Goal: Task Accomplishment & Management: Complete application form

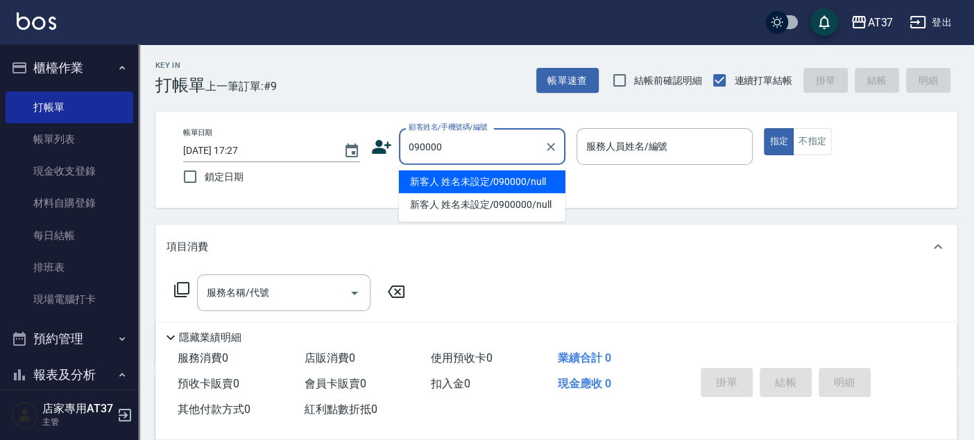
type input "090000"
type input "6"
type input "新客人 姓名未設定/090000/null"
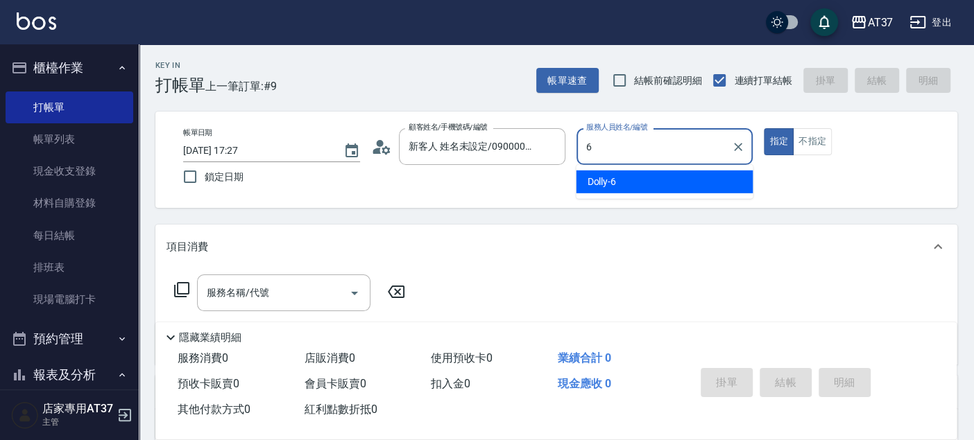
type input "Dolly-6"
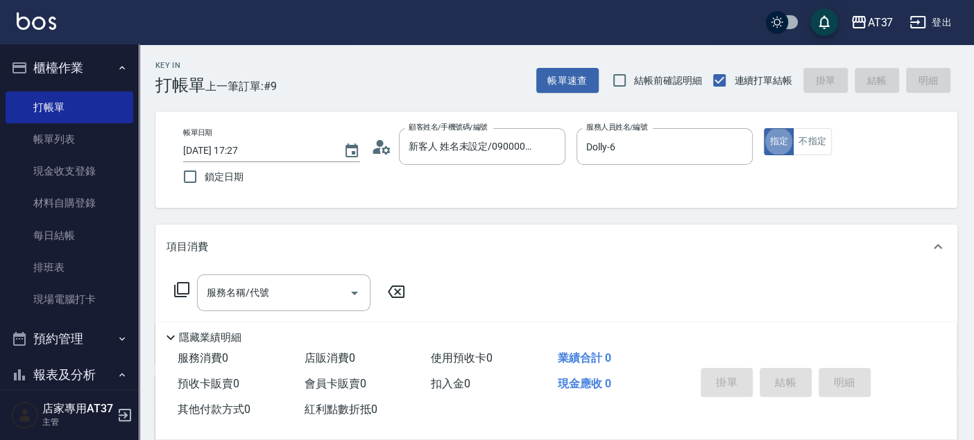
type button "true"
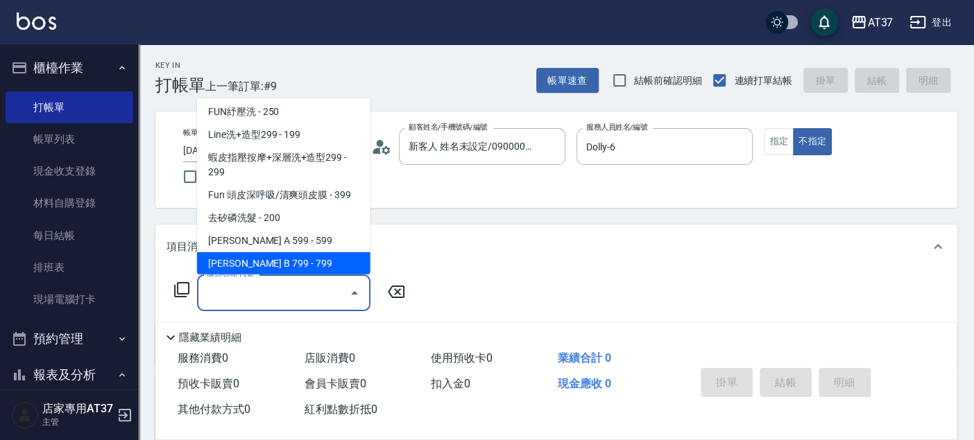
scroll to position [255, 0]
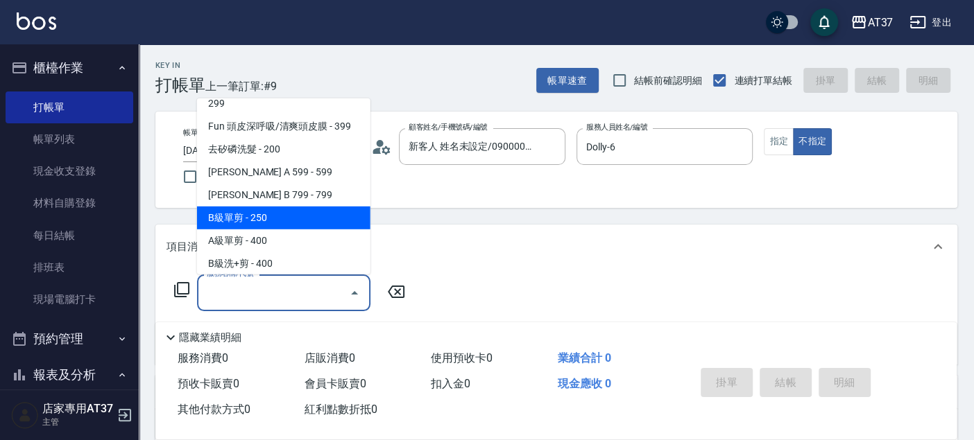
type input "B級單剪(201)"
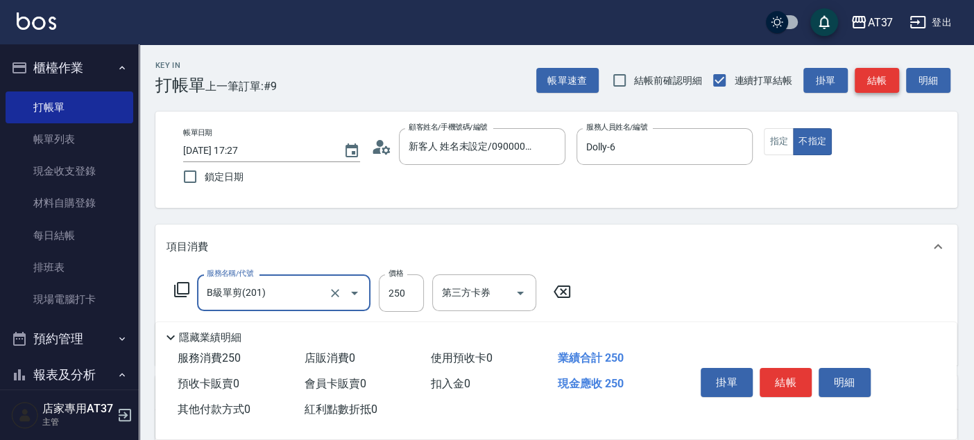
click at [860, 89] on button "結帳" at bounding box center [877, 81] width 44 height 26
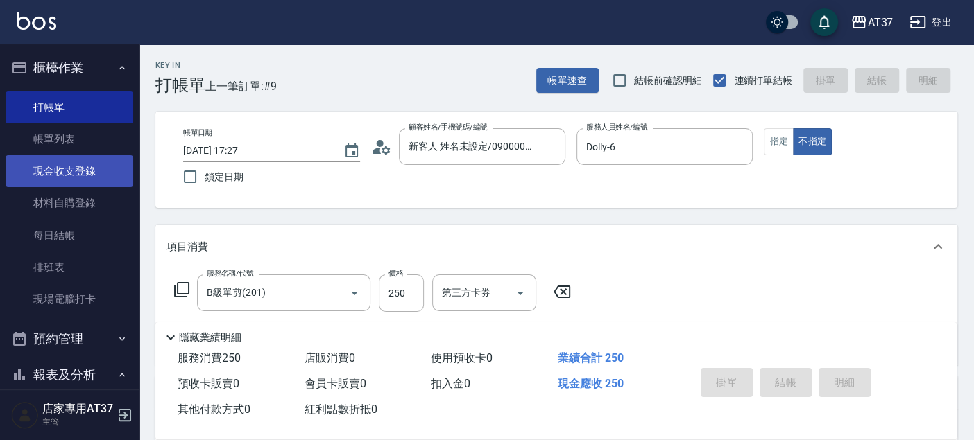
type input "[DATE] 18:15"
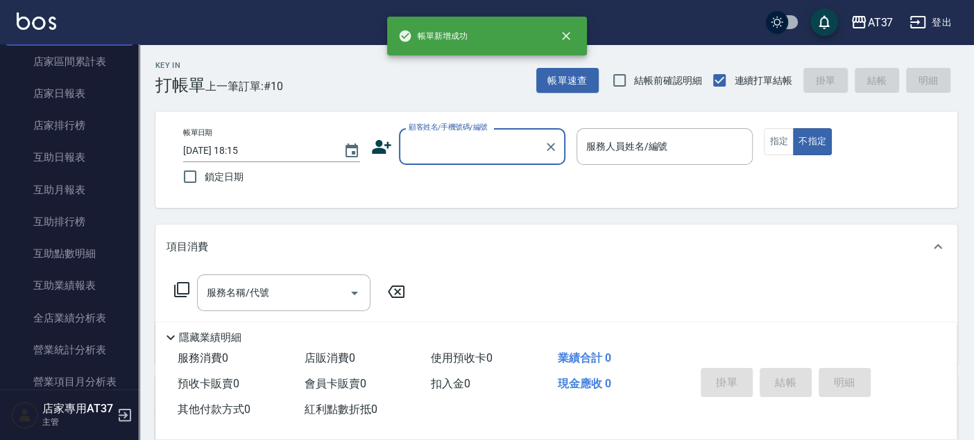
scroll to position [539, 0]
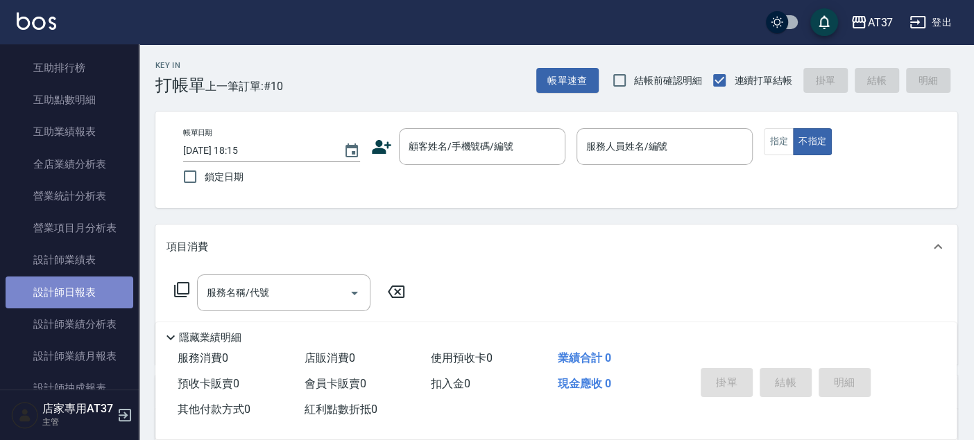
click at [71, 293] on link "設計師日報表" at bounding box center [70, 293] width 128 height 32
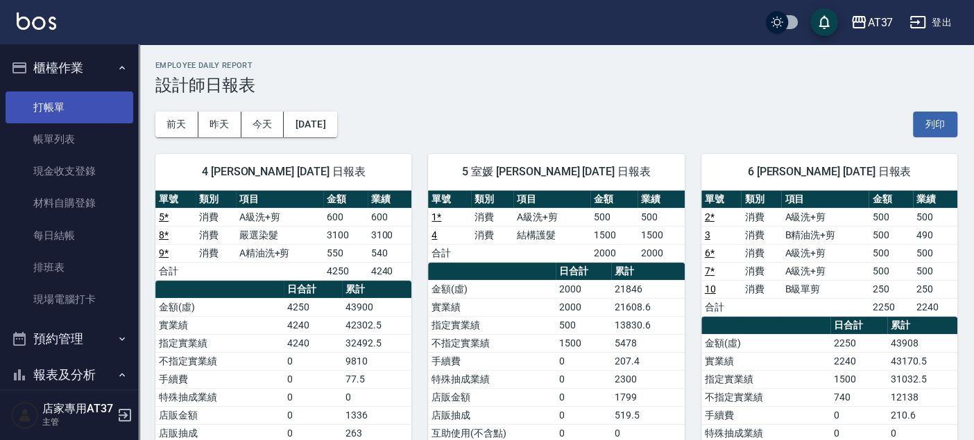
click at [76, 101] on link "打帳單" at bounding box center [70, 108] width 128 height 32
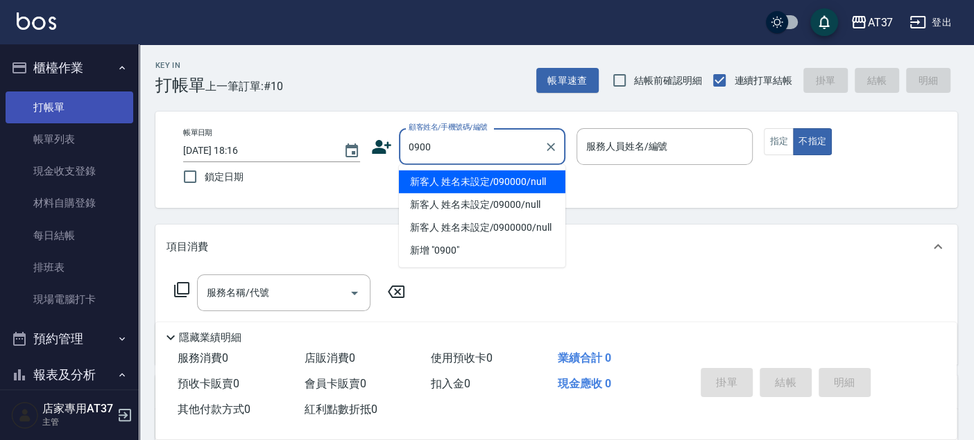
type input "新客人 姓名未設定/090000/null"
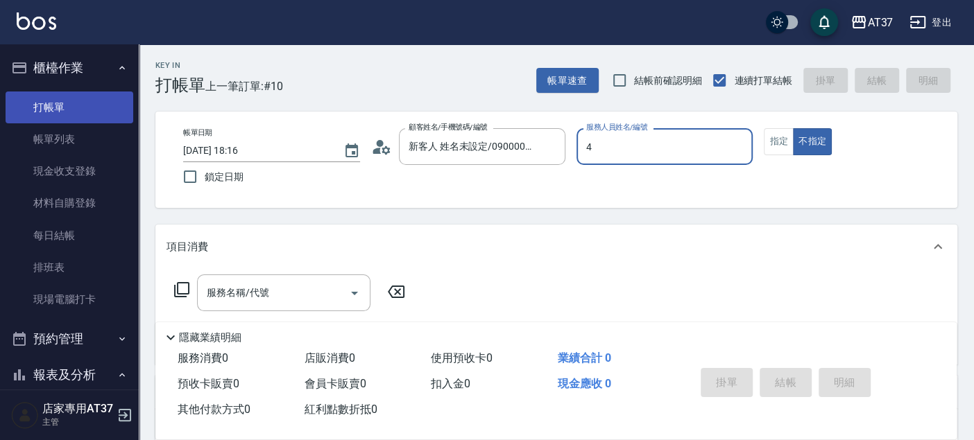
type input "4"
type button "false"
type input "[PERSON_NAME]-4"
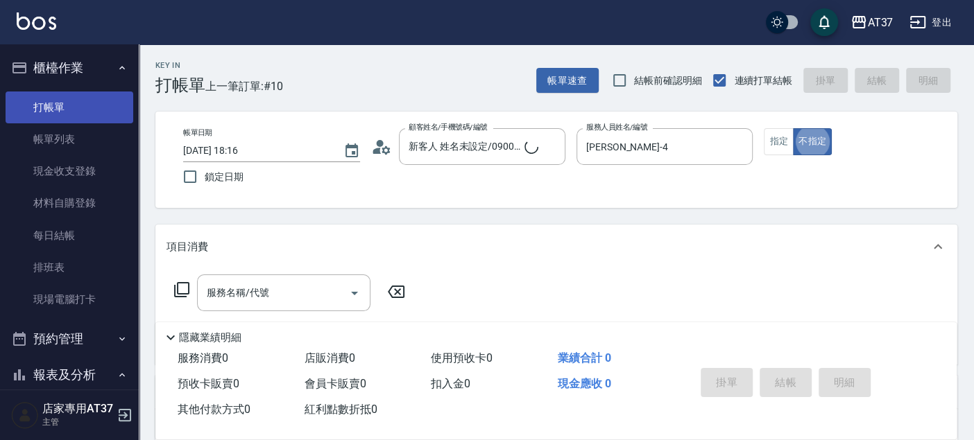
type input "新客人 姓名未設定/0900/null"
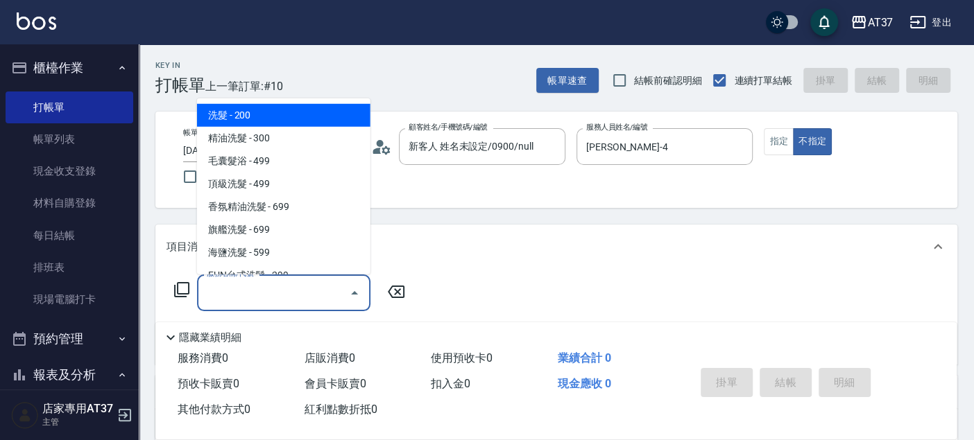
click at [208, 289] on div "服務名稱/代號 服務名稱/代號" at bounding box center [283, 293] width 173 height 37
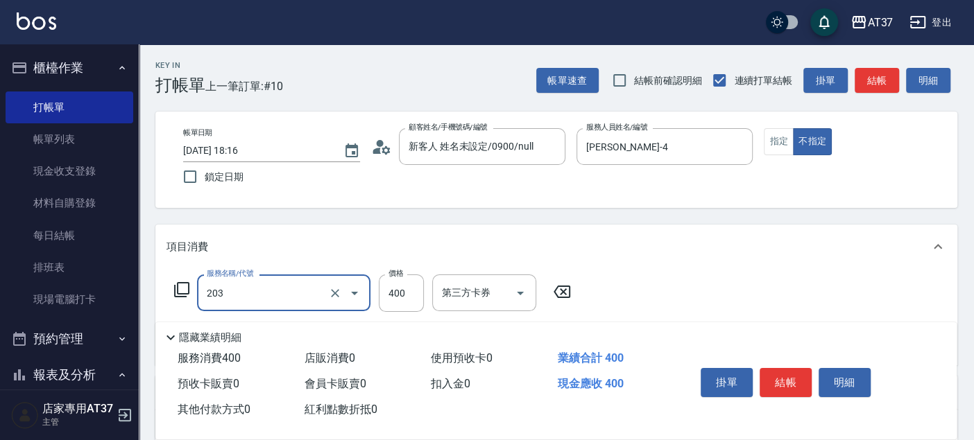
type input "B級洗+剪(203)"
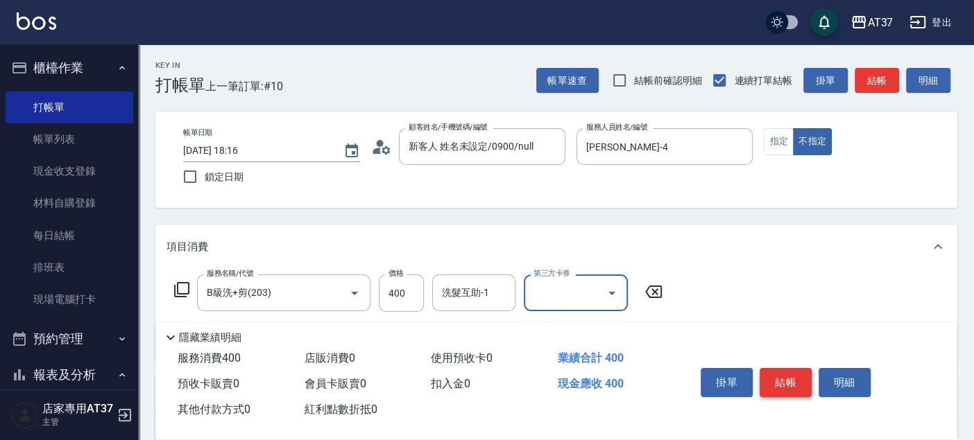
click at [800, 375] on button "結帳" at bounding box center [786, 382] width 52 height 29
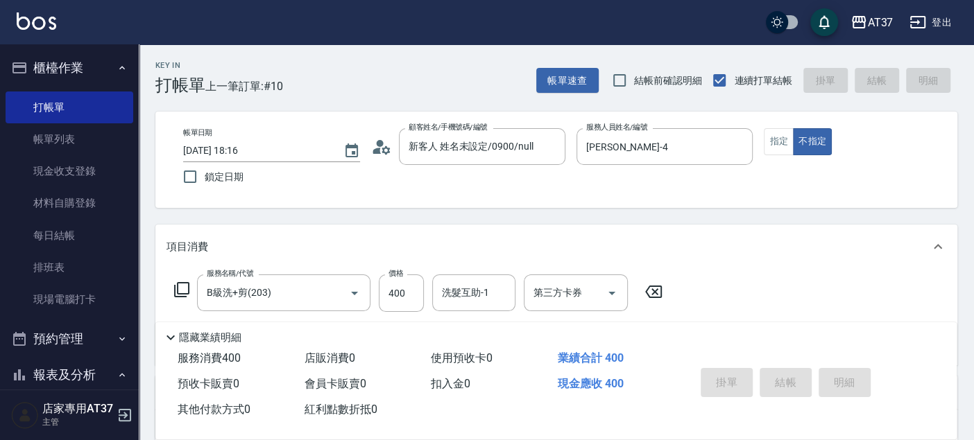
type input "[DATE] 18:19"
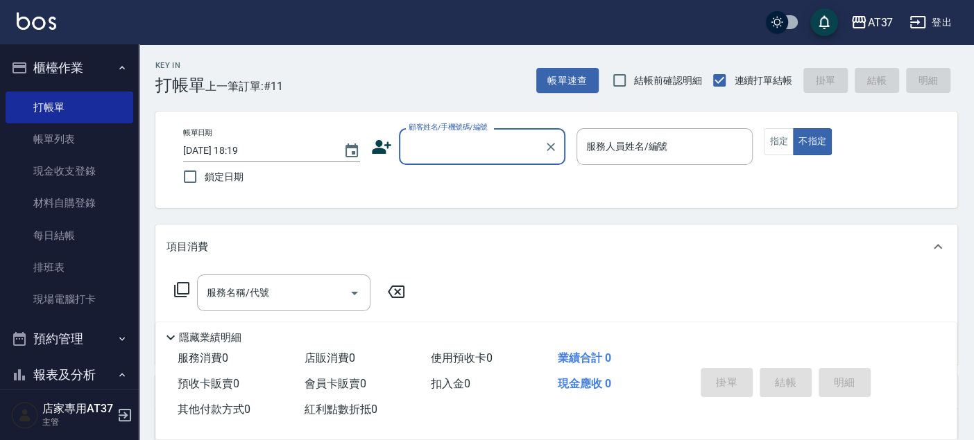
click at [468, 142] on input "顧客姓名/手機號碼/編號" at bounding box center [471, 147] width 133 height 24
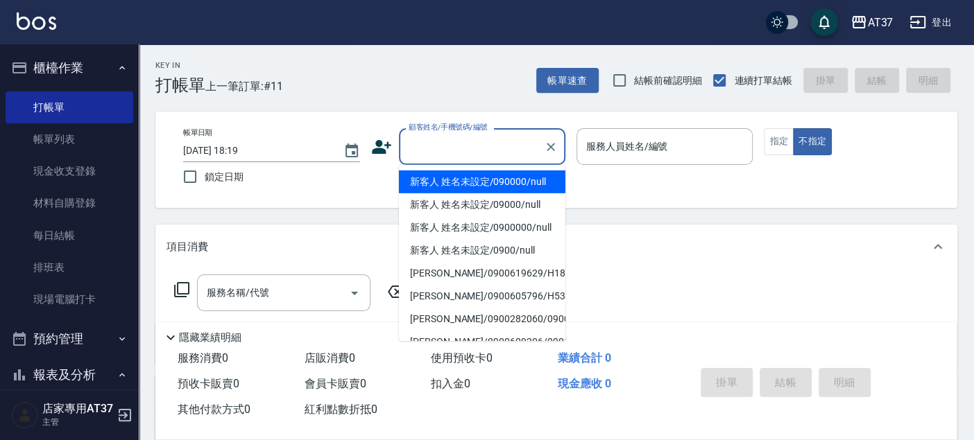
click at [440, 185] on li "新客人 姓名未設定/090000/null" at bounding box center [482, 182] width 166 height 23
type input "新客人 姓名未設定/090000/null"
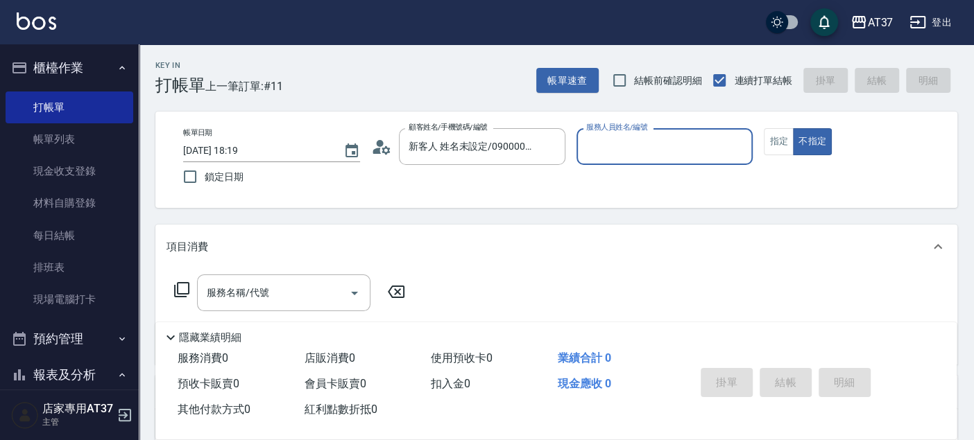
click at [612, 148] on input "服務人員姓名/編號" at bounding box center [665, 147] width 164 height 24
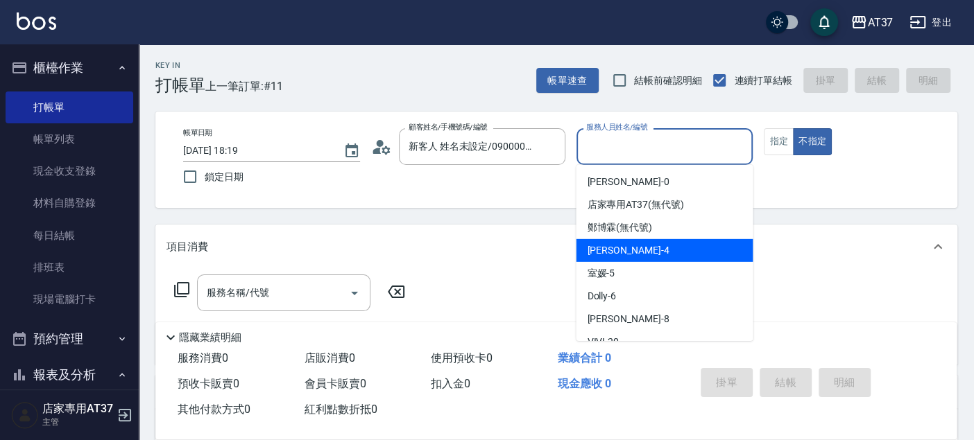
click at [612, 253] on span "Hannah -4" at bounding box center [628, 250] width 82 height 15
type input "[PERSON_NAME]-4"
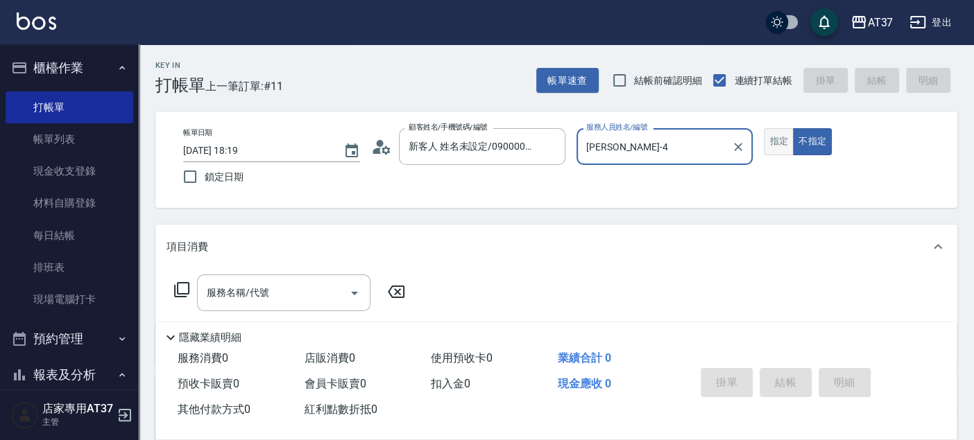
click at [780, 149] on button "指定" at bounding box center [779, 141] width 30 height 27
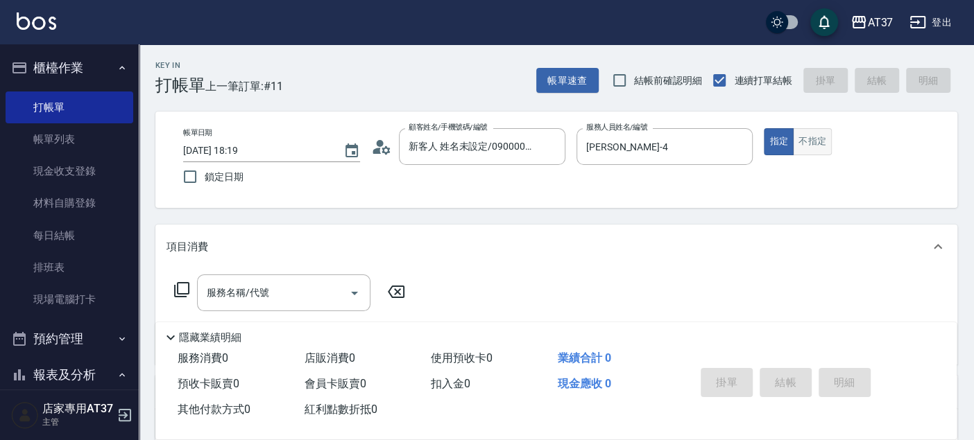
click at [820, 144] on button "不指定" at bounding box center [812, 141] width 39 height 27
click at [250, 303] on input "服務名稱/代號" at bounding box center [273, 293] width 140 height 24
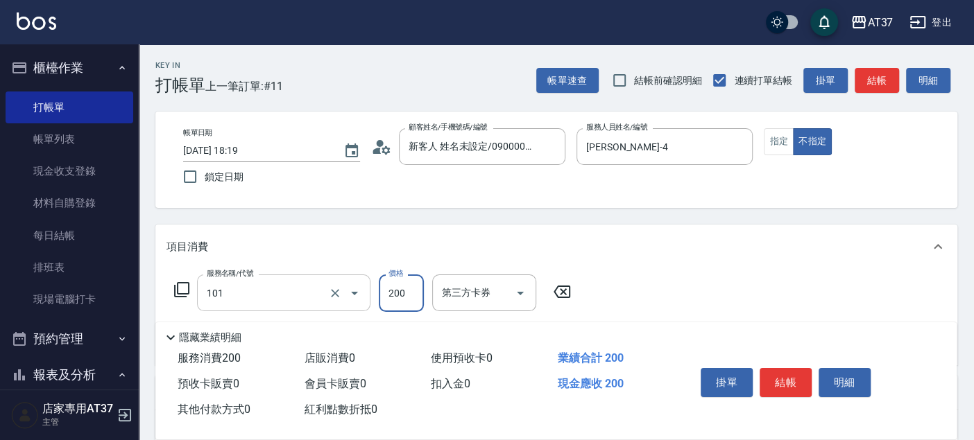
type input "洗髮(101)"
type input "300"
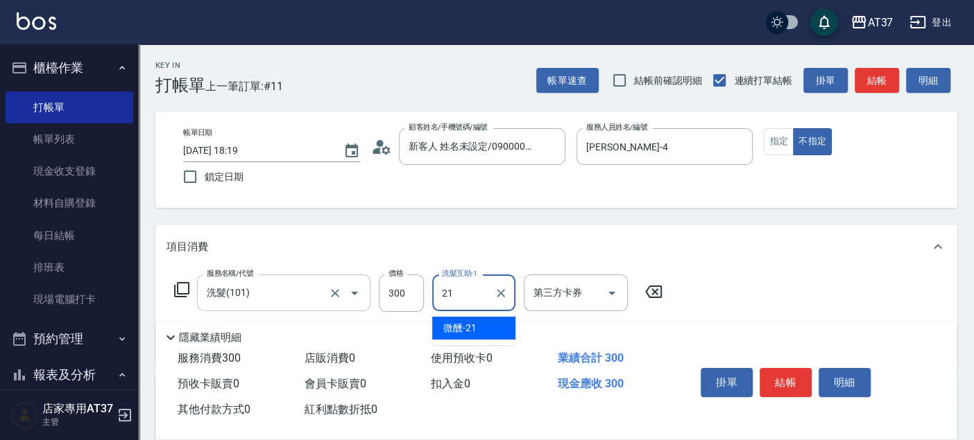
type input "微醺-21"
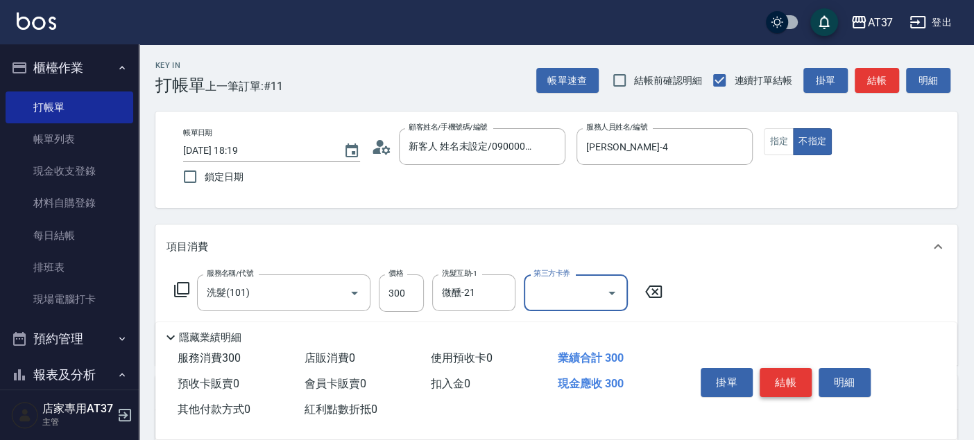
click at [775, 372] on button "結帳" at bounding box center [786, 382] width 52 height 29
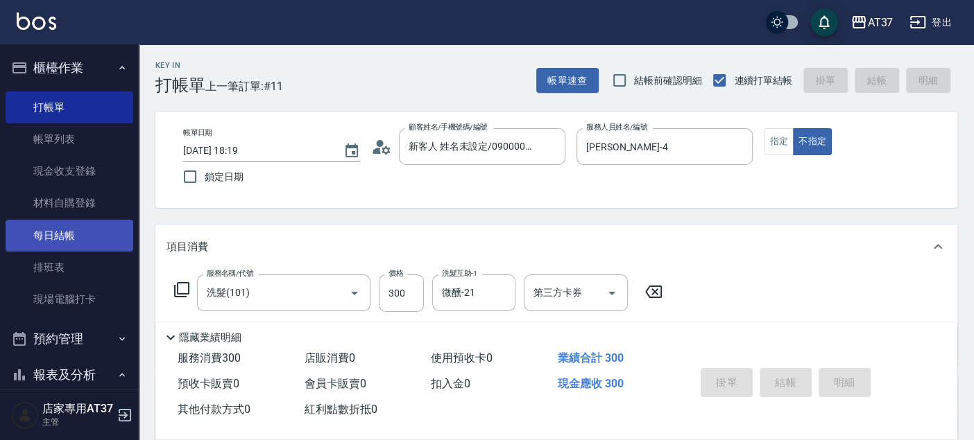
type input "2025/09/12 19:07"
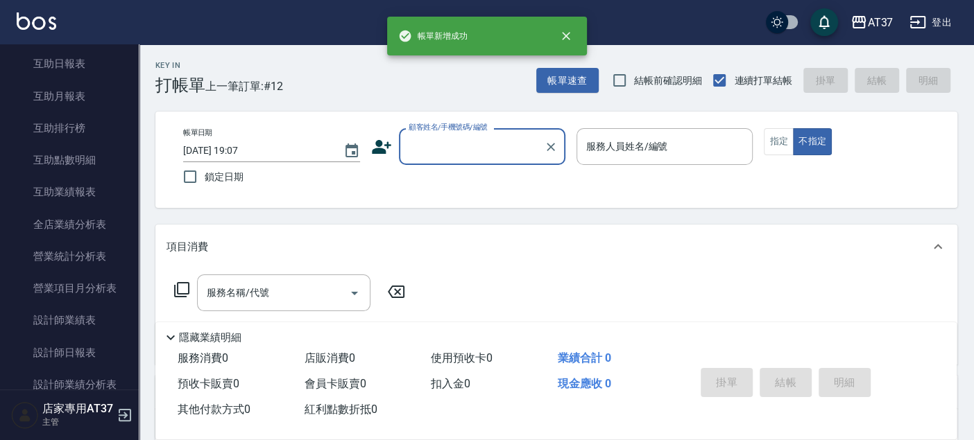
scroll to position [539, 0]
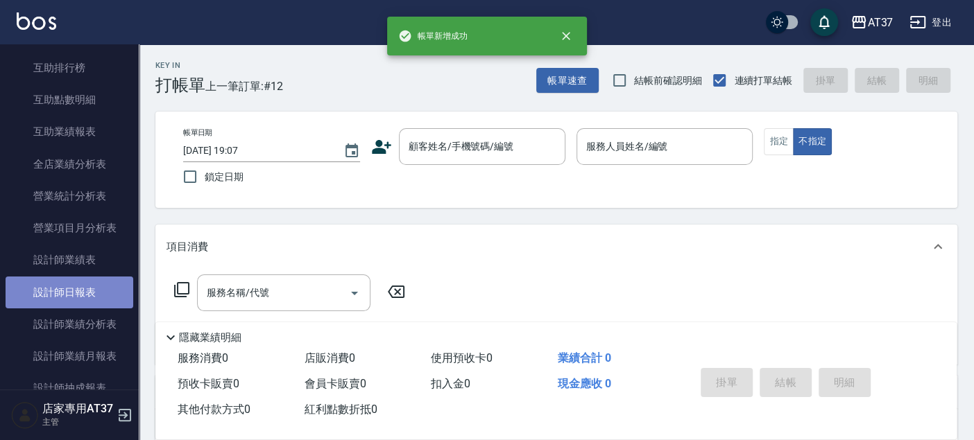
click at [77, 283] on link "設計師日報表" at bounding box center [70, 293] width 128 height 32
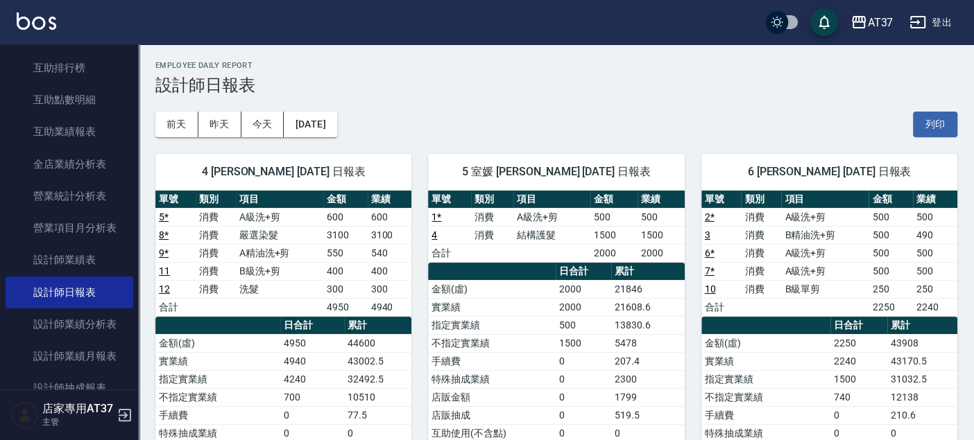
click at [166, 286] on link "12" at bounding box center [164, 289] width 11 height 11
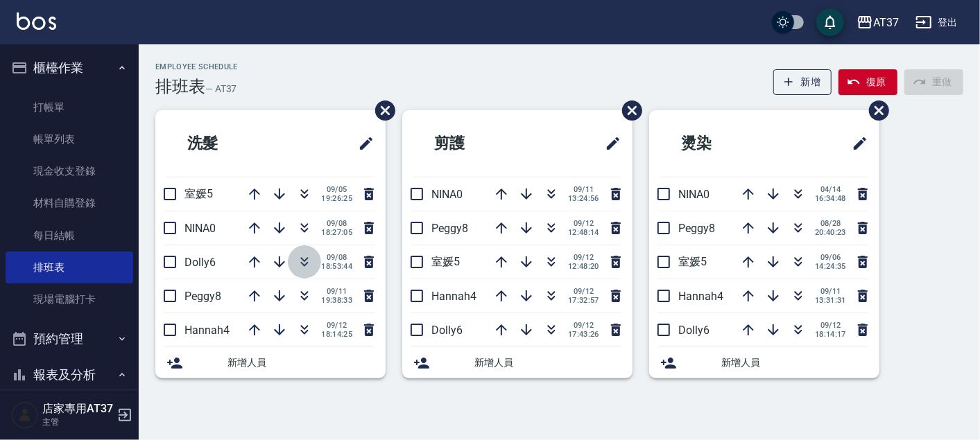
click at [303, 262] on icon "button" at bounding box center [304, 262] width 17 height 17
click at [307, 262] on icon "button" at bounding box center [304, 262] width 17 height 17
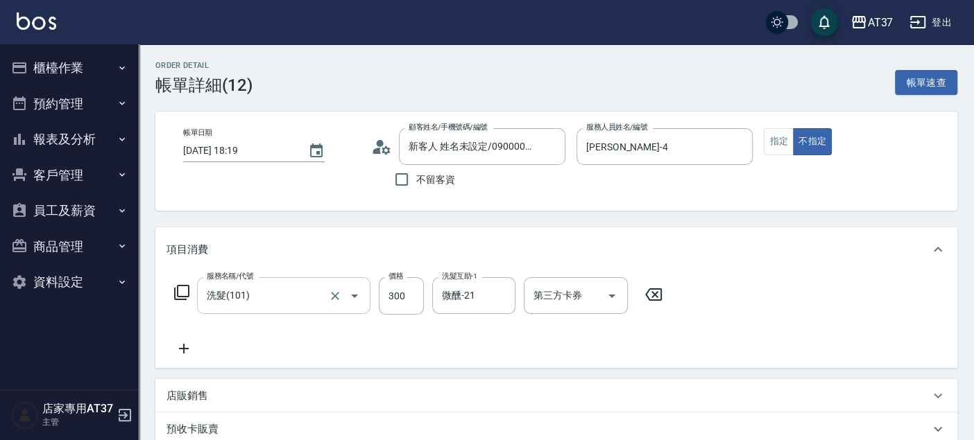
click at [307, 294] on input "洗髮(101)" at bounding box center [264, 296] width 122 height 24
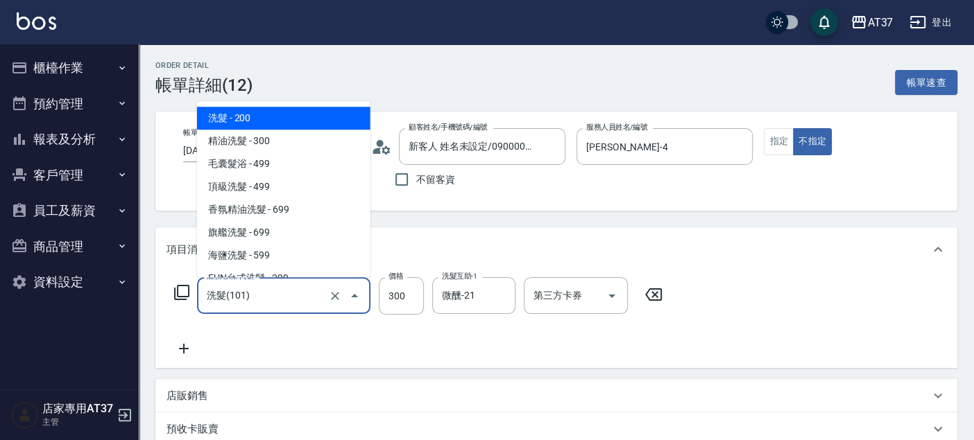
click at [307, 294] on input "洗髮(101)" at bounding box center [264, 296] width 122 height 24
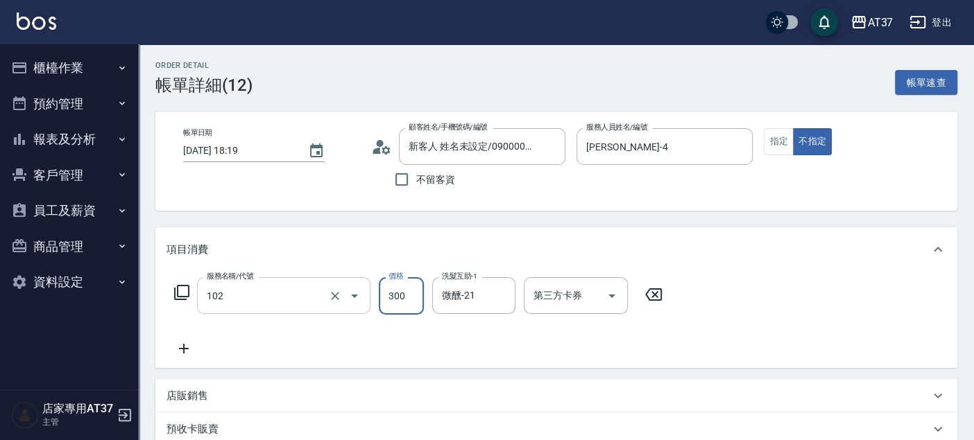
type input "精油洗髮(102)"
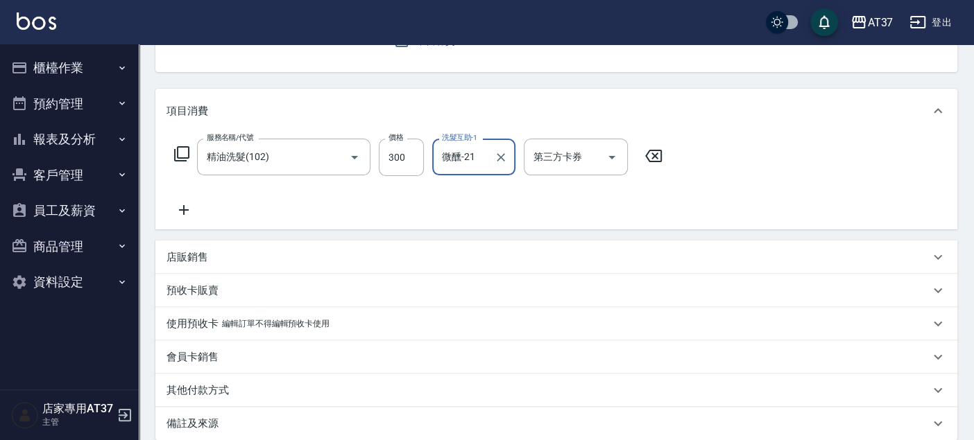
scroll to position [286, 0]
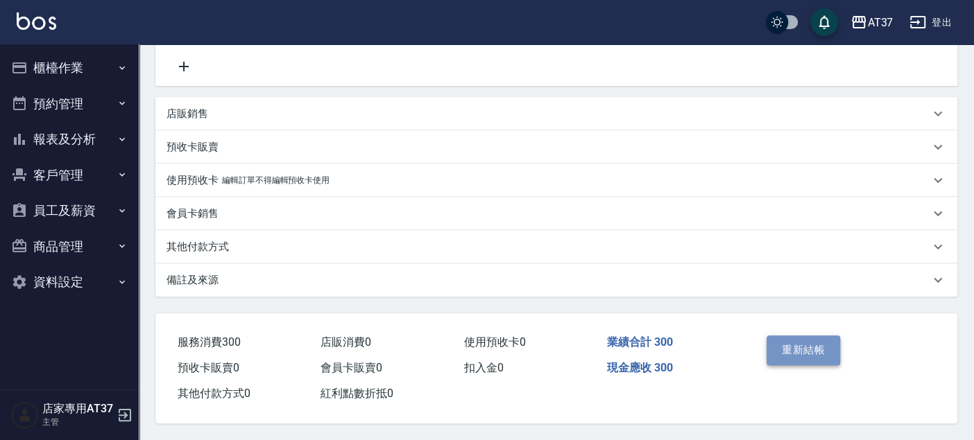
click at [819, 336] on button "重新結帳" at bounding box center [803, 350] width 74 height 29
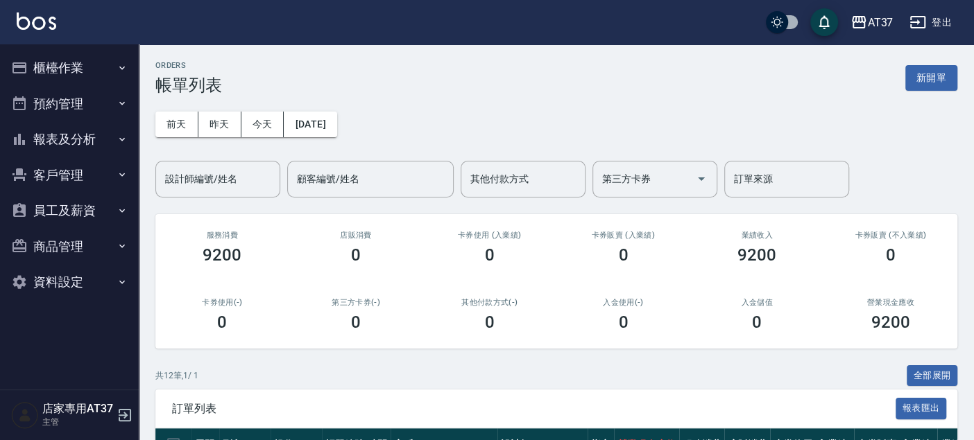
click at [77, 65] on button "櫃檯作業" at bounding box center [70, 68] width 128 height 36
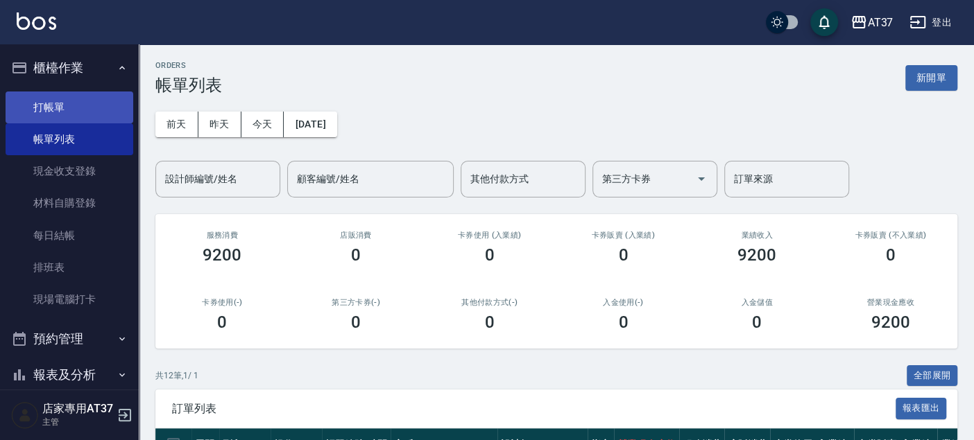
click at [75, 101] on link "打帳單" at bounding box center [70, 108] width 128 height 32
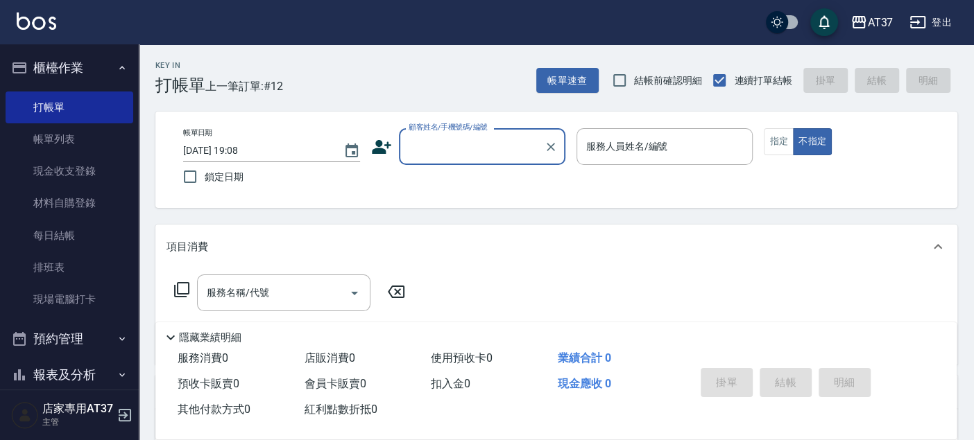
click at [419, 154] on input "顧客姓名/手機號碼/編號" at bounding box center [471, 147] width 133 height 24
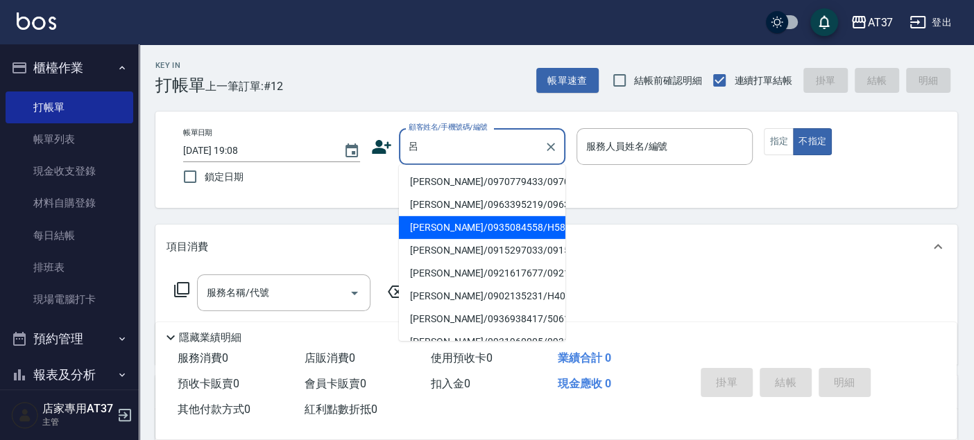
click at [479, 239] on li "[PERSON_NAME]/0935084558/H586" at bounding box center [482, 227] width 166 height 23
type input "[PERSON_NAME]/0935084558/H586"
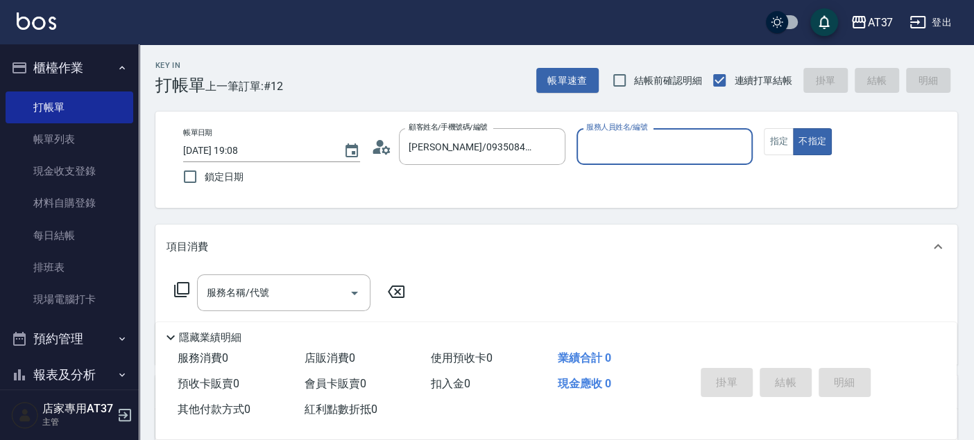
type input "[PERSON_NAME]-4"
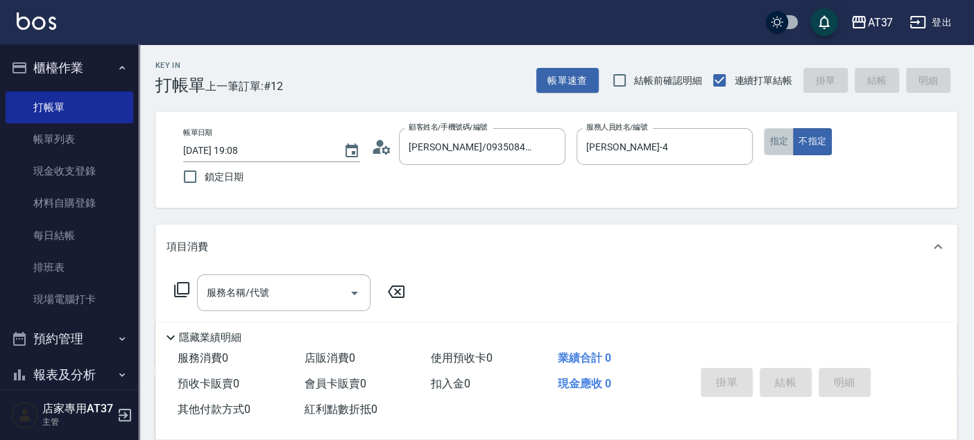
click at [789, 146] on button "指定" at bounding box center [779, 141] width 30 height 27
click at [262, 289] on div "服務名稱/代號 服務名稱/代號" at bounding box center [283, 293] width 173 height 37
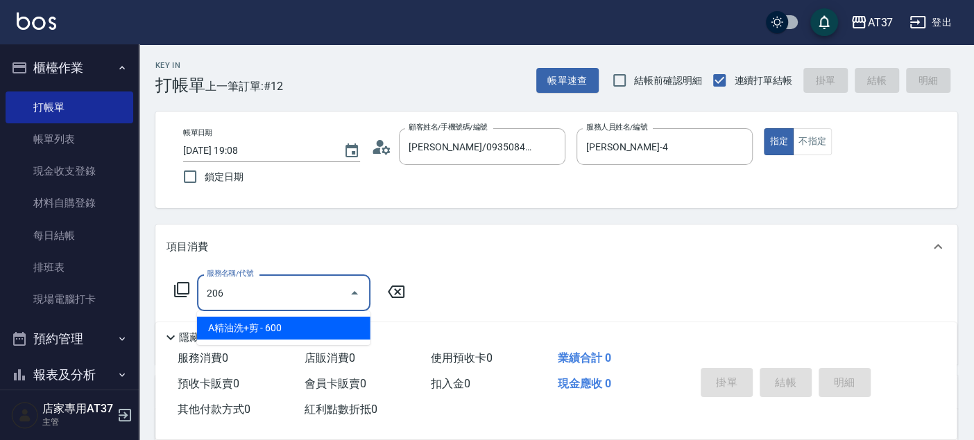
type input "A精油洗+剪(206)"
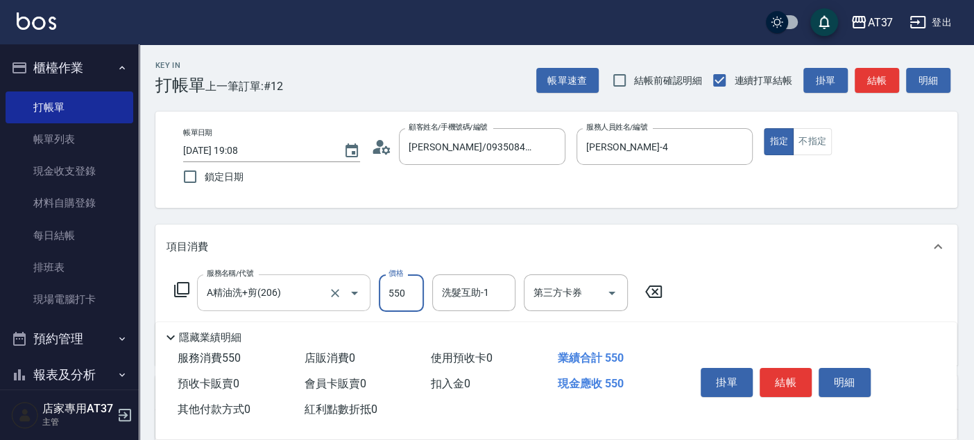
type input "550"
type input "[PERSON_NAME]-25"
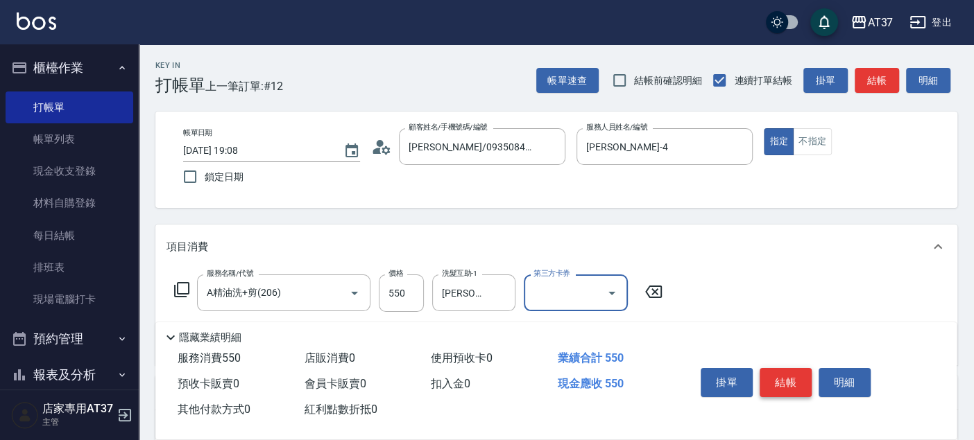
click at [787, 375] on button "結帳" at bounding box center [786, 382] width 52 height 29
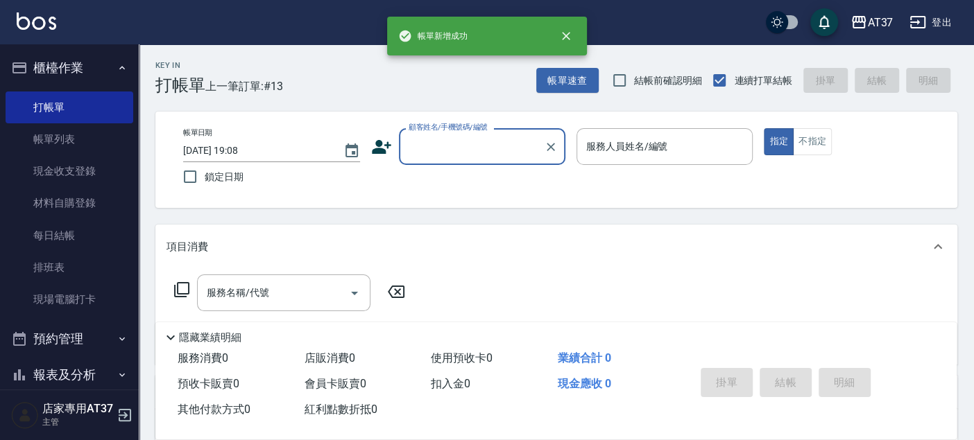
scroll to position [161, 0]
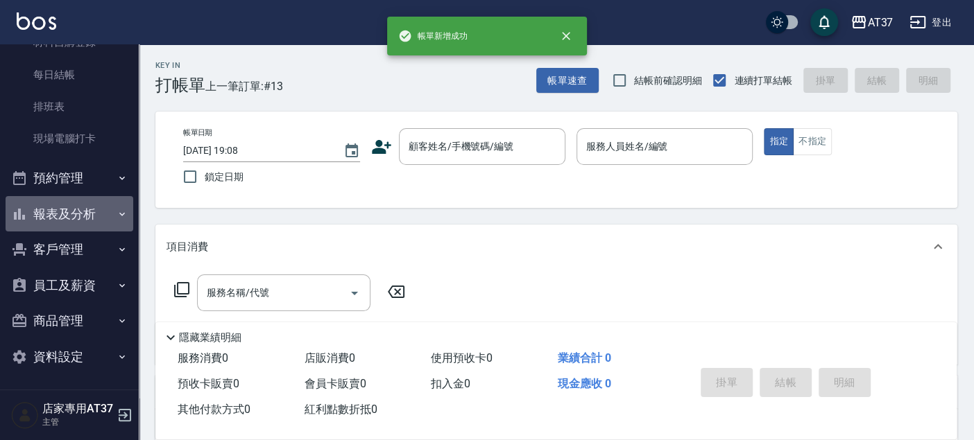
click at [83, 198] on button "報表及分析" at bounding box center [70, 214] width 128 height 36
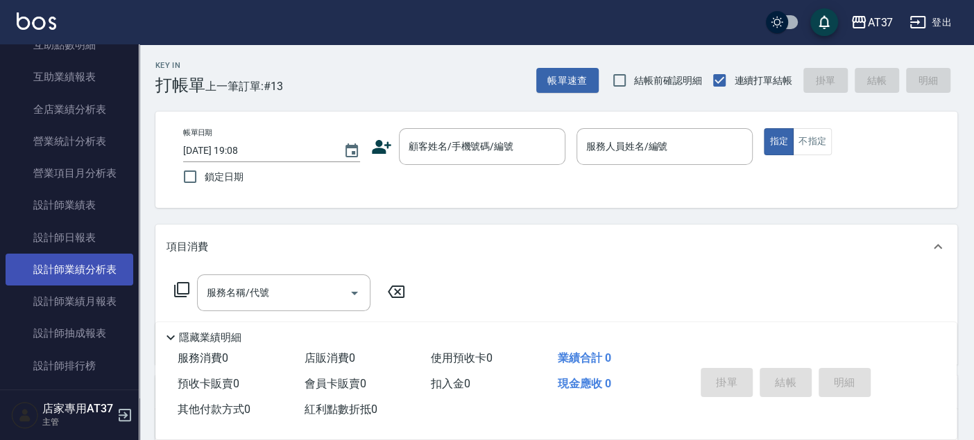
scroll to position [624, 0]
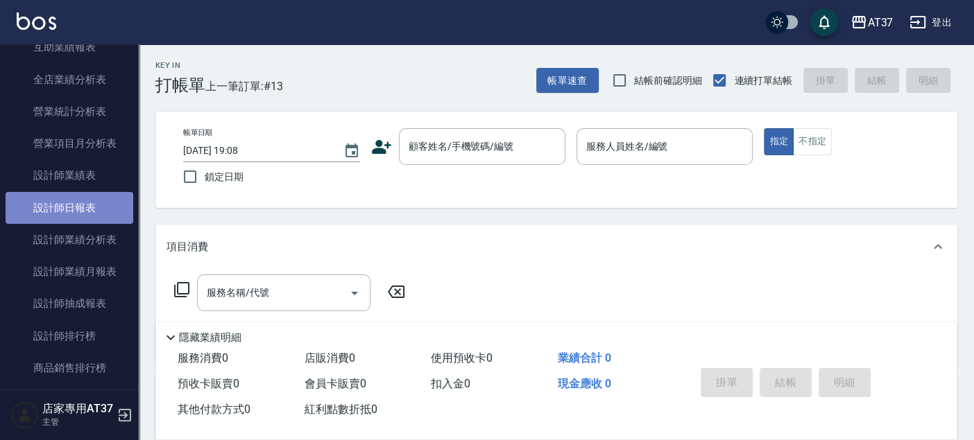
click at [84, 199] on link "設計師日報表" at bounding box center [70, 208] width 128 height 32
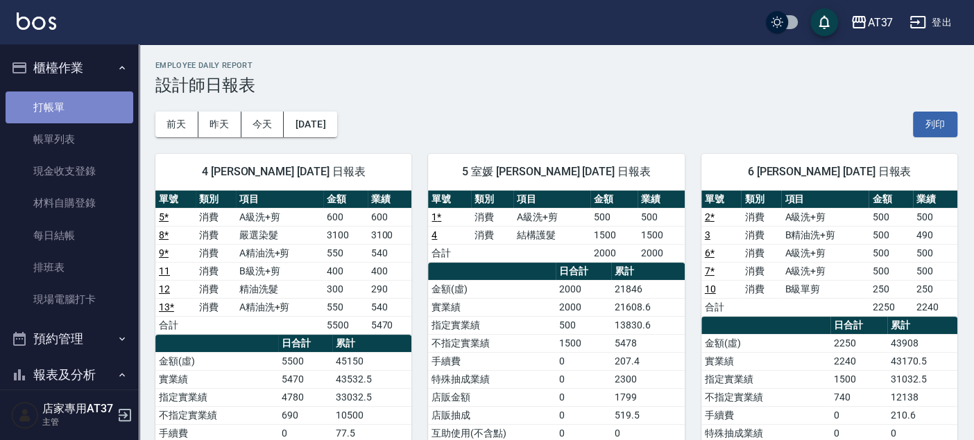
click at [77, 98] on link "打帳單" at bounding box center [70, 108] width 128 height 32
